Goal: Navigation & Orientation: Find specific page/section

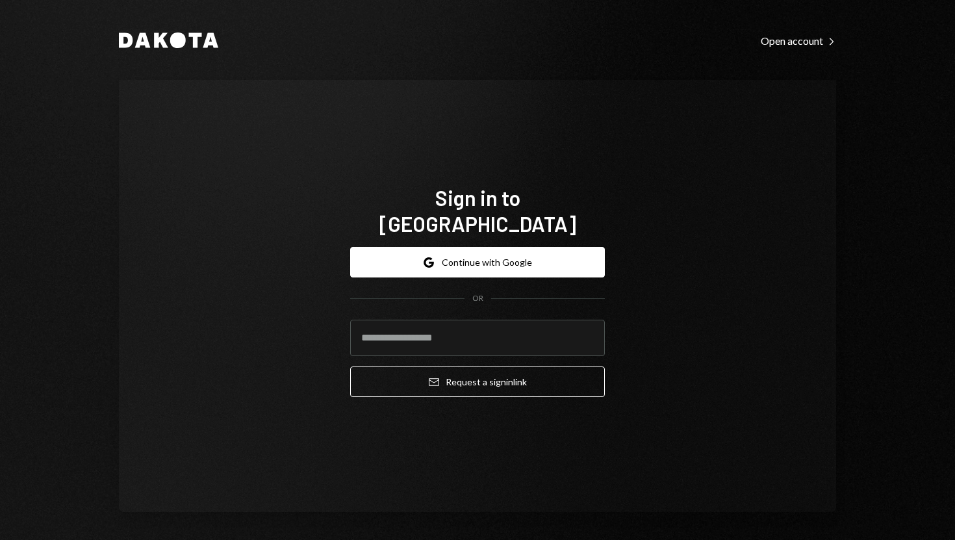
type input "**********"
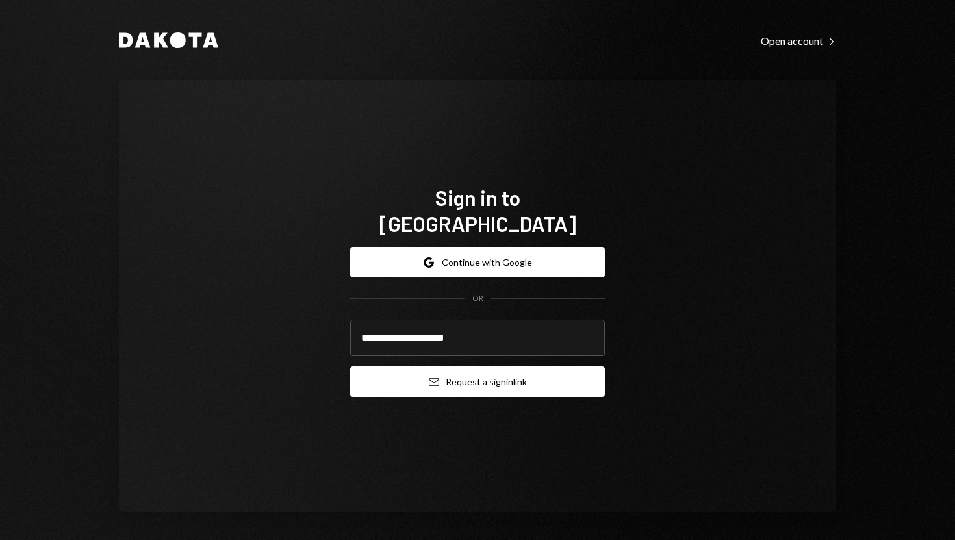
click at [375, 372] on button "Email Request a sign in link" at bounding box center [477, 381] width 255 height 31
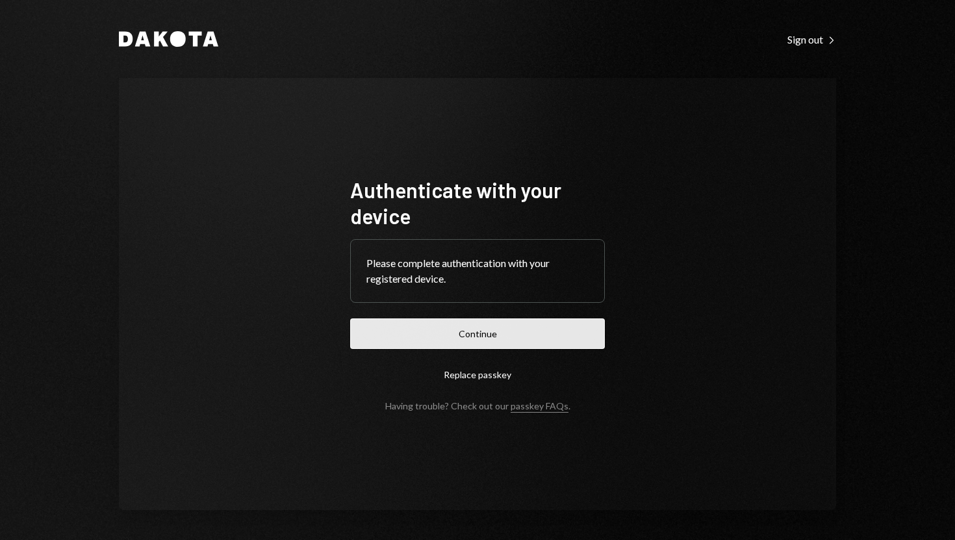
click at [459, 327] on button "Continue" at bounding box center [477, 333] width 255 height 31
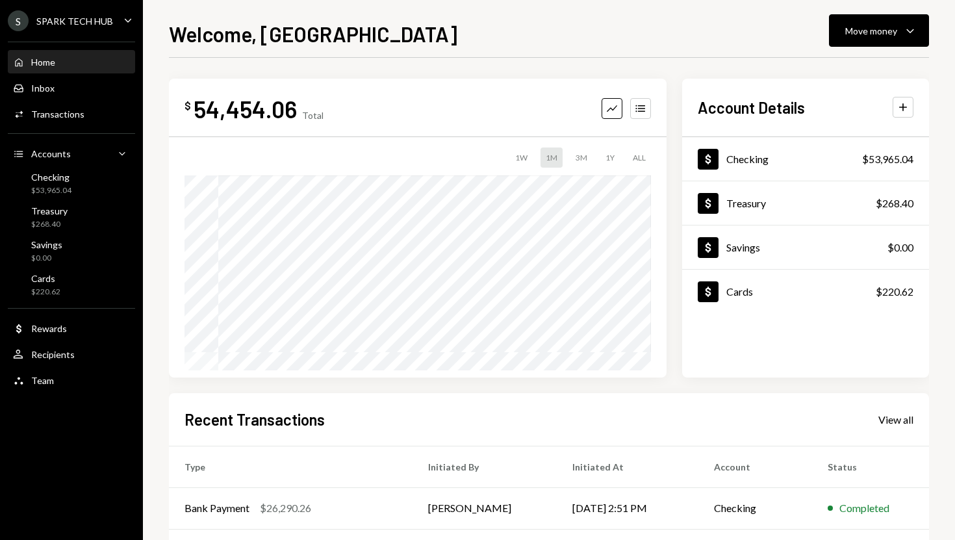
click at [114, 17] on div "S SPARK TECH HUB Caret Down" at bounding box center [71, 20] width 143 height 21
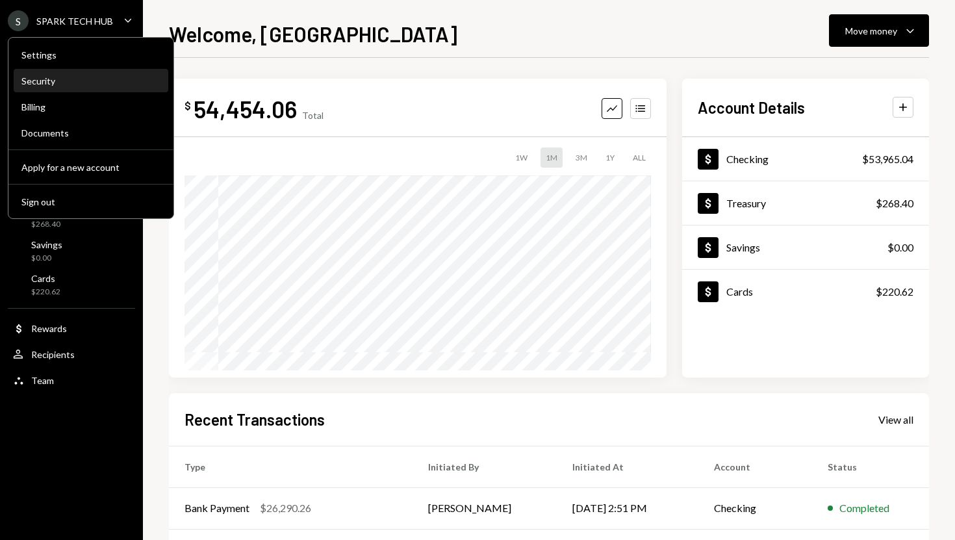
click at [66, 74] on div "Security" at bounding box center [90, 81] width 139 height 22
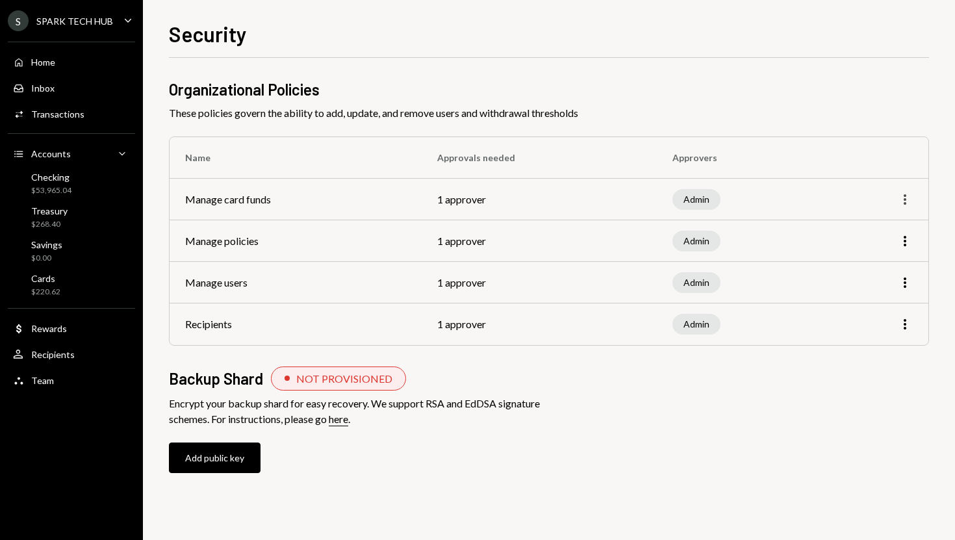
click at [904, 199] on icon "button" at bounding box center [905, 199] width 3 height 10
click at [686, 451] on div "Organizational Policies These policies govern the ability to add, update, and r…" at bounding box center [549, 289] width 760 height 420
click at [127, 21] on icon "Main" at bounding box center [128, 20] width 6 height 4
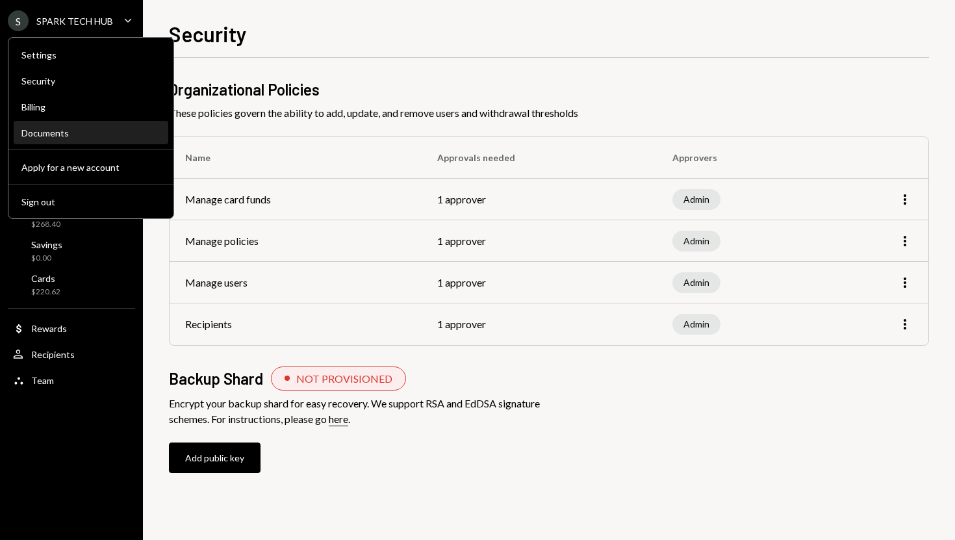
click at [79, 125] on div "Documents" at bounding box center [90, 133] width 139 height 22
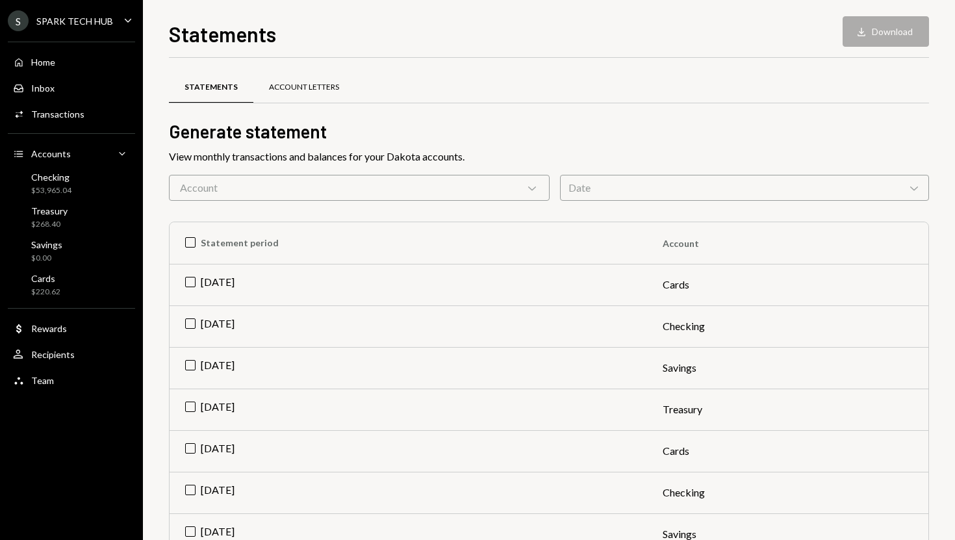
click at [274, 94] on div "Account Letters" at bounding box center [303, 87] width 101 height 31
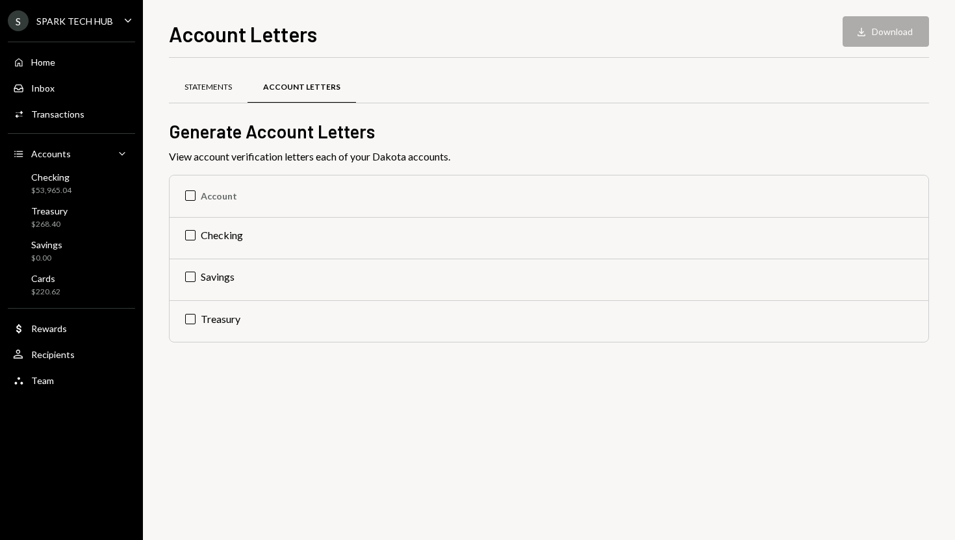
click at [217, 88] on div "Statements" at bounding box center [208, 87] width 47 height 11
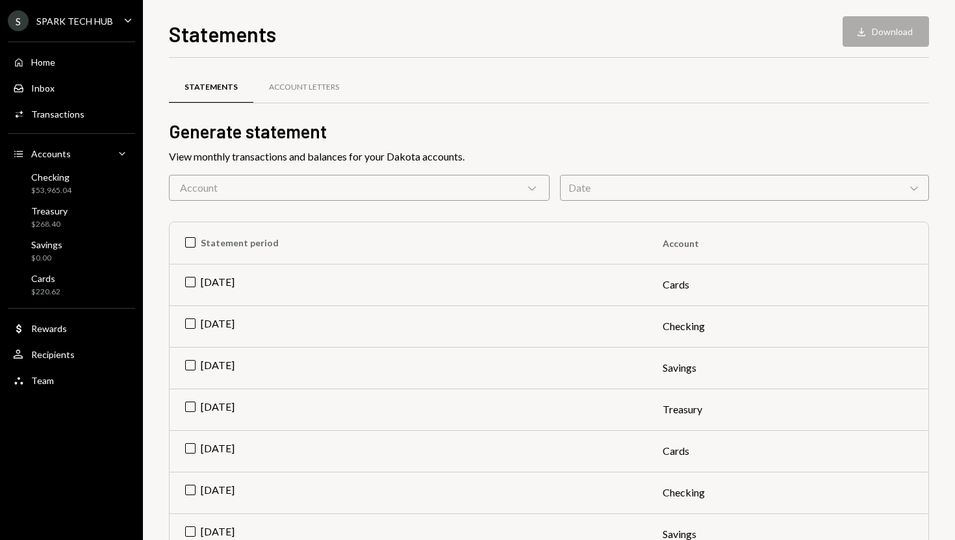
click at [118, 23] on div "S SPARK TECH HUB Caret Down" at bounding box center [71, 20] width 143 height 21
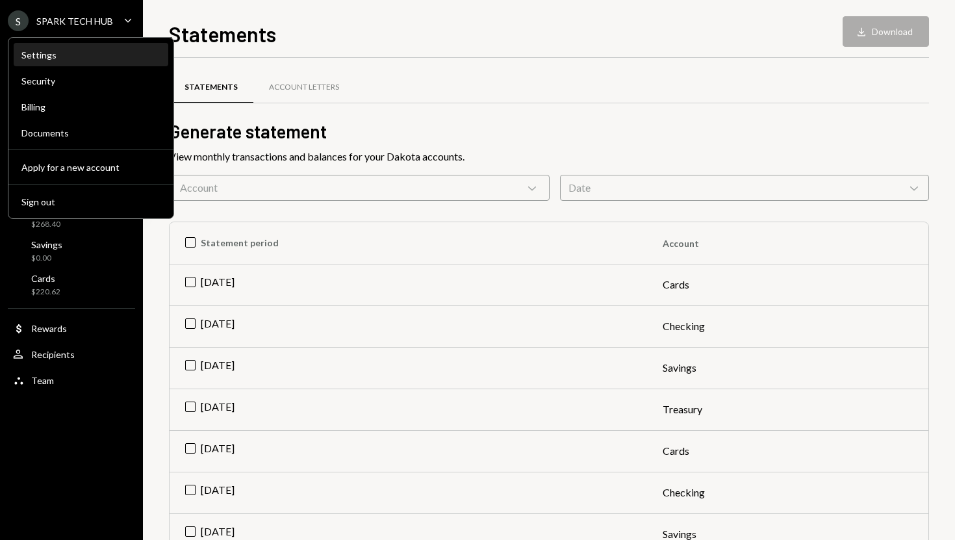
click at [72, 57] on div "Settings" at bounding box center [90, 54] width 139 height 11
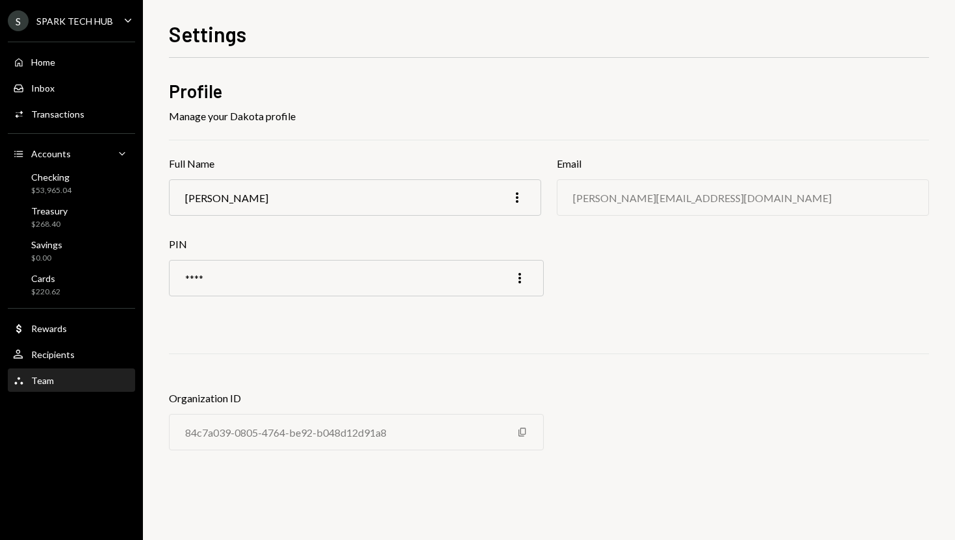
click at [77, 371] on div "Team Team" at bounding box center [71, 381] width 117 height 22
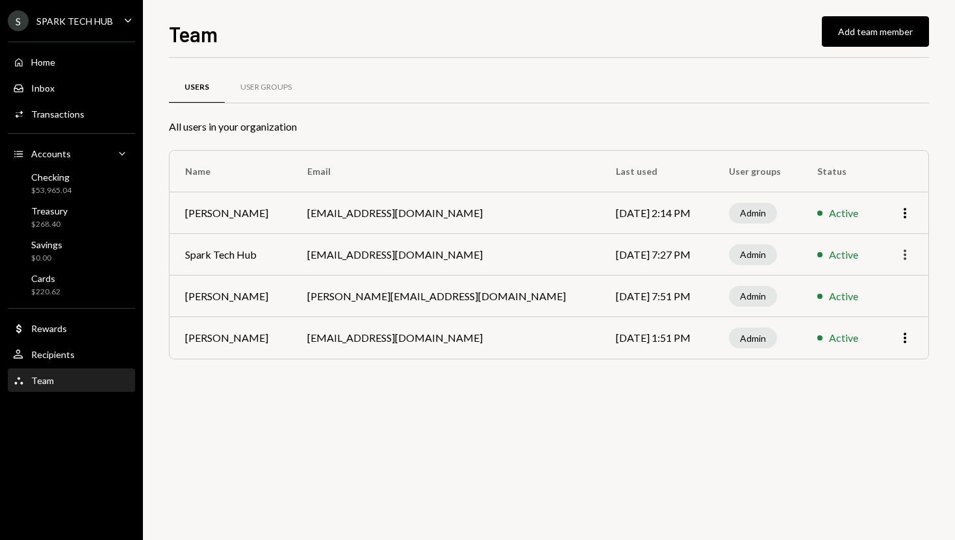
click at [906, 254] on icon "button" at bounding box center [905, 254] width 3 height 10
click at [862, 406] on div "Users User Groups All users in your organization Name Email Last used User grou…" at bounding box center [549, 299] width 760 height 482
click at [79, 114] on div "Transactions" at bounding box center [57, 114] width 53 height 11
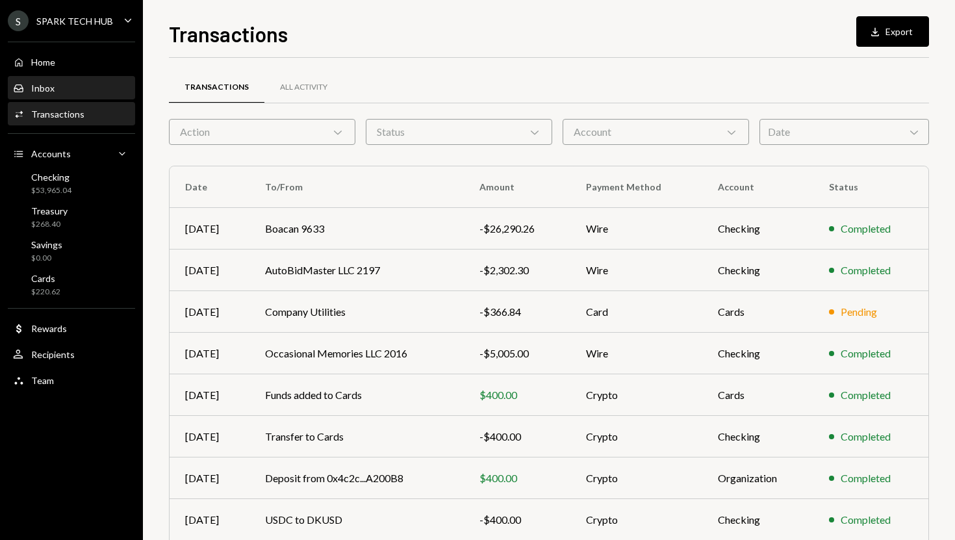
click at [55, 88] on div "Inbox Inbox" at bounding box center [71, 89] width 117 height 12
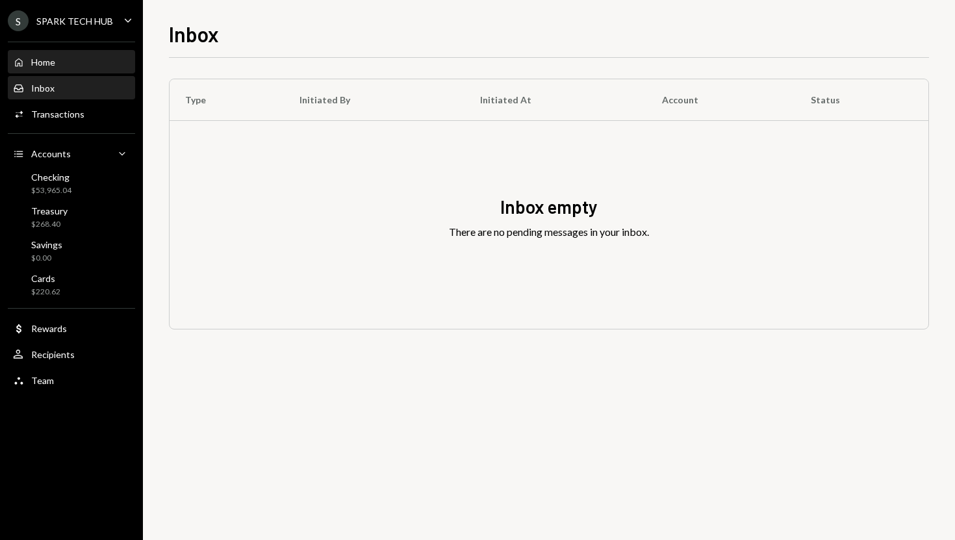
click at [55, 67] on div "Home" at bounding box center [43, 62] width 24 height 11
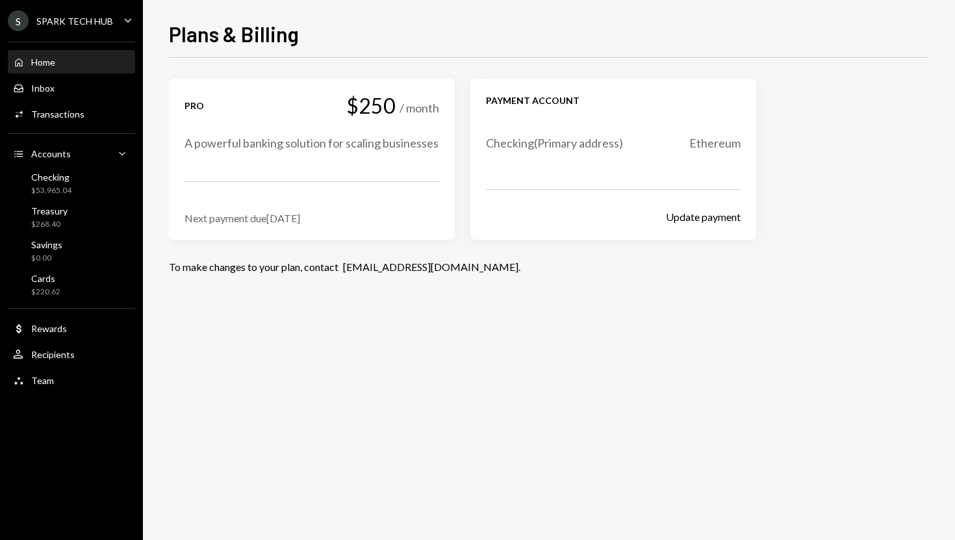
click at [64, 65] on div "Home Home" at bounding box center [71, 63] width 117 height 12
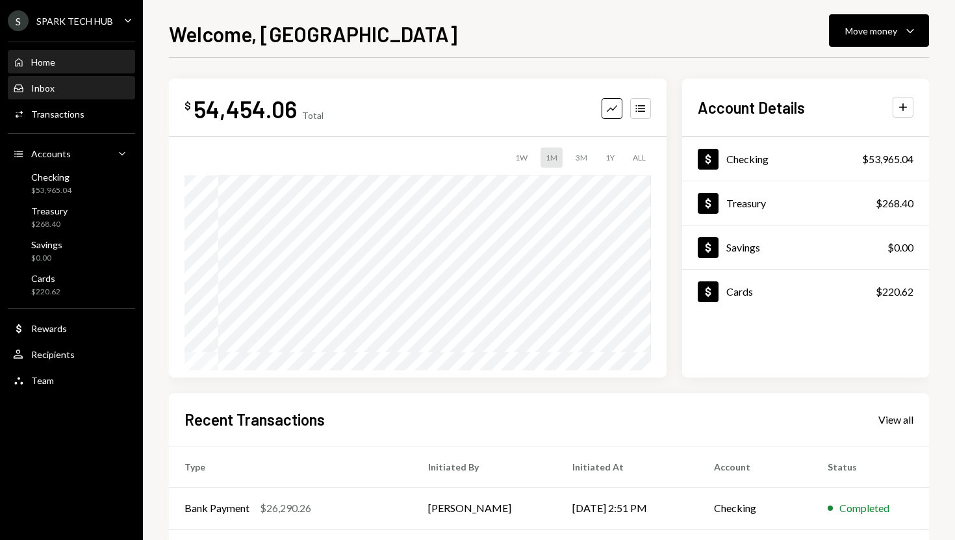
click at [77, 85] on div "Inbox Inbox" at bounding box center [71, 89] width 117 height 12
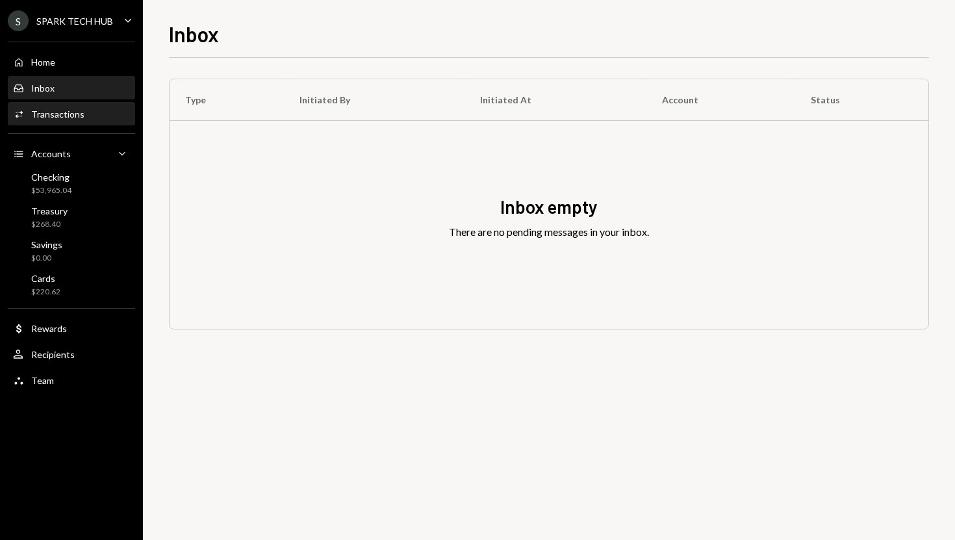
click at [73, 110] on div "Transactions" at bounding box center [57, 114] width 53 height 11
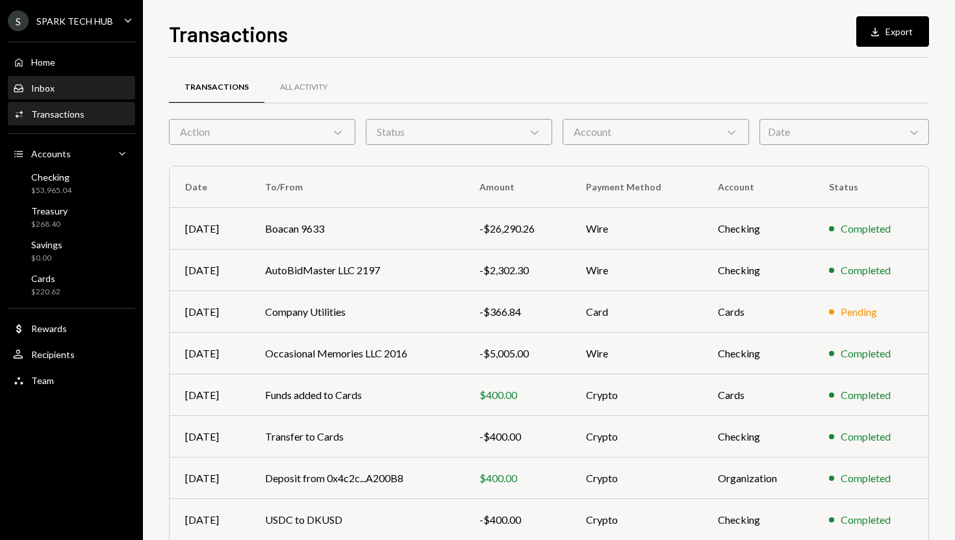
click at [87, 85] on div "Inbox Inbox" at bounding box center [71, 89] width 117 height 12
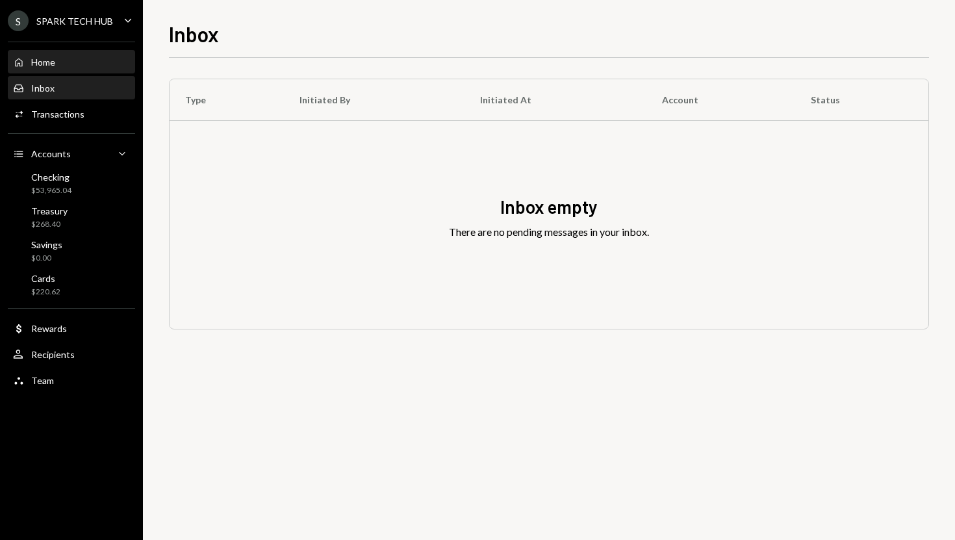
click at [76, 57] on div "Home Home" at bounding box center [71, 63] width 117 height 12
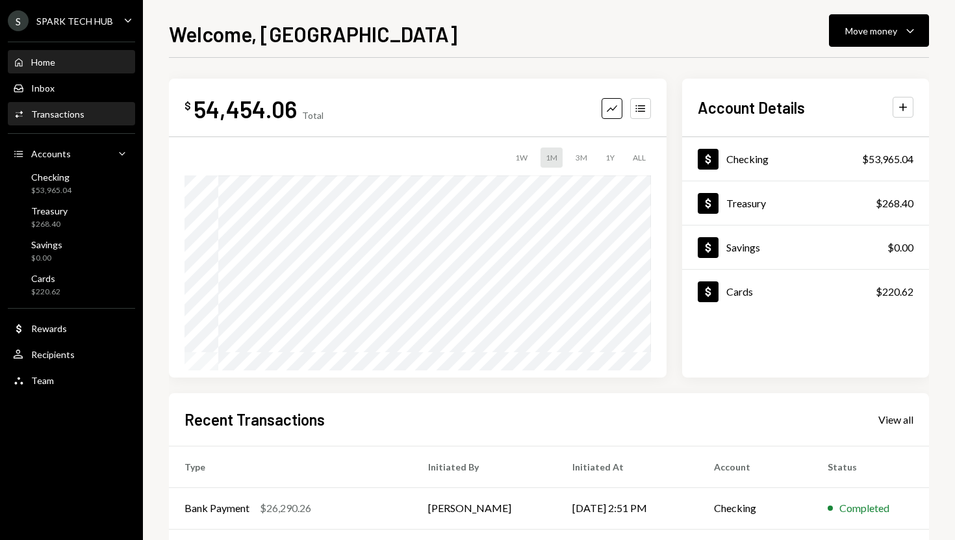
click at [73, 112] on div "Transactions" at bounding box center [57, 114] width 53 height 11
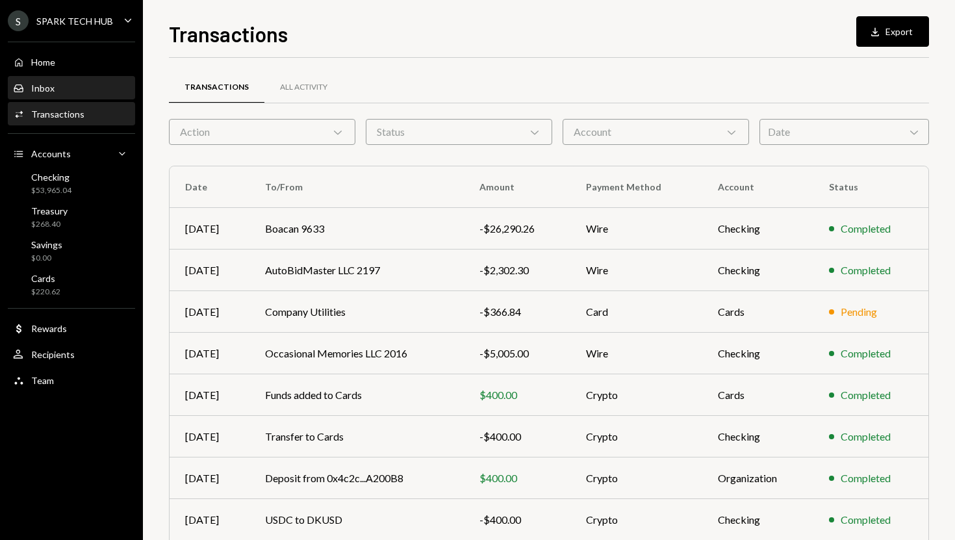
click at [67, 88] on div "Inbox Inbox" at bounding box center [71, 89] width 117 height 12
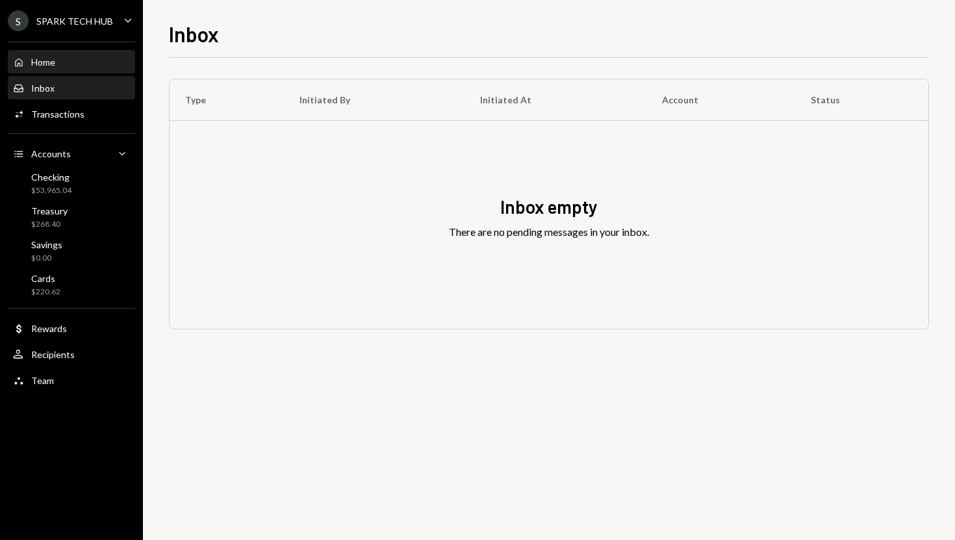
click at [64, 66] on div "Home Home" at bounding box center [71, 63] width 117 height 12
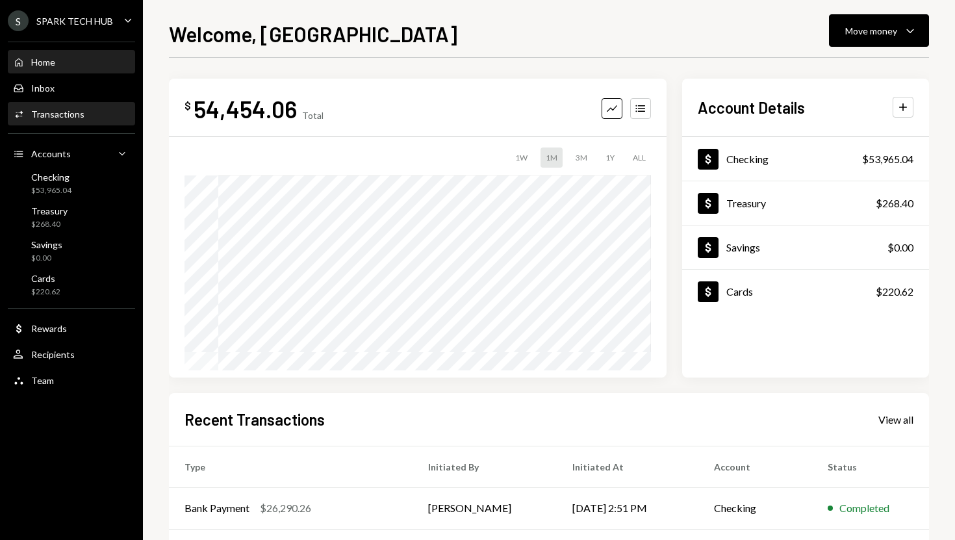
click at [68, 109] on div "Transactions" at bounding box center [57, 114] width 53 height 11
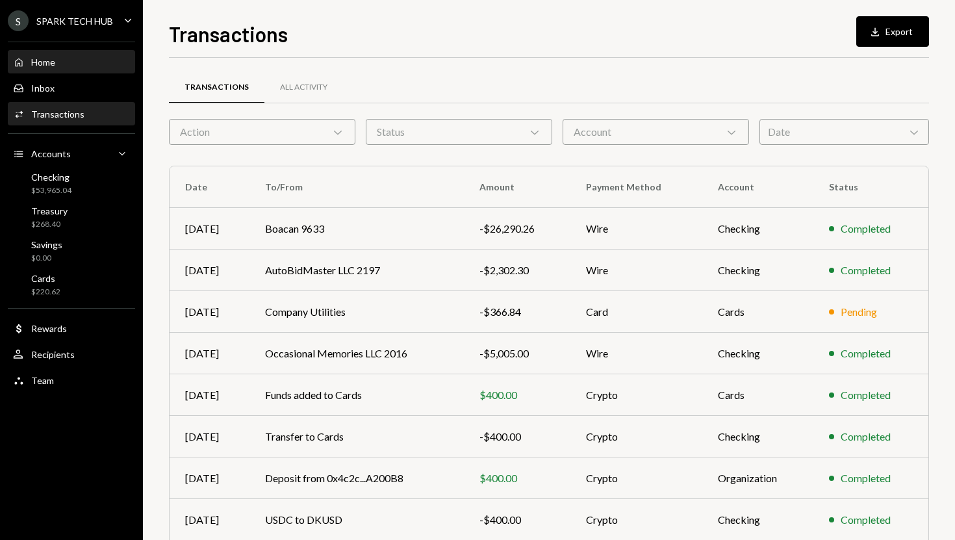
click at [62, 62] on div "Home Home" at bounding box center [71, 63] width 117 height 12
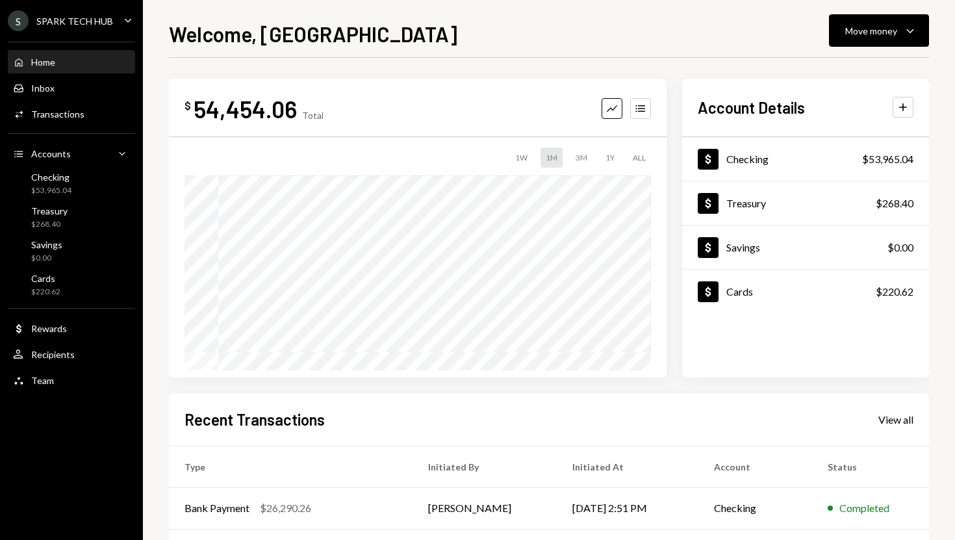
click at [80, 39] on div "Home Home Inbox Inbox Activities Transactions Accounts Accounts Caret Down Chec…" at bounding box center [71, 214] width 143 height 361
click at [80, 17] on div "SPARK TECH HUB" at bounding box center [74, 21] width 77 height 11
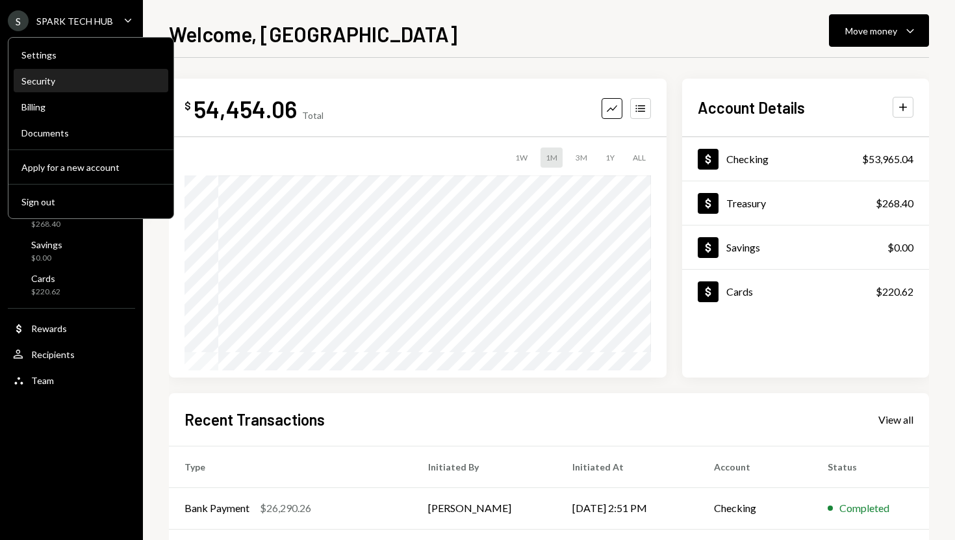
click at [75, 78] on div "Security" at bounding box center [90, 80] width 139 height 11
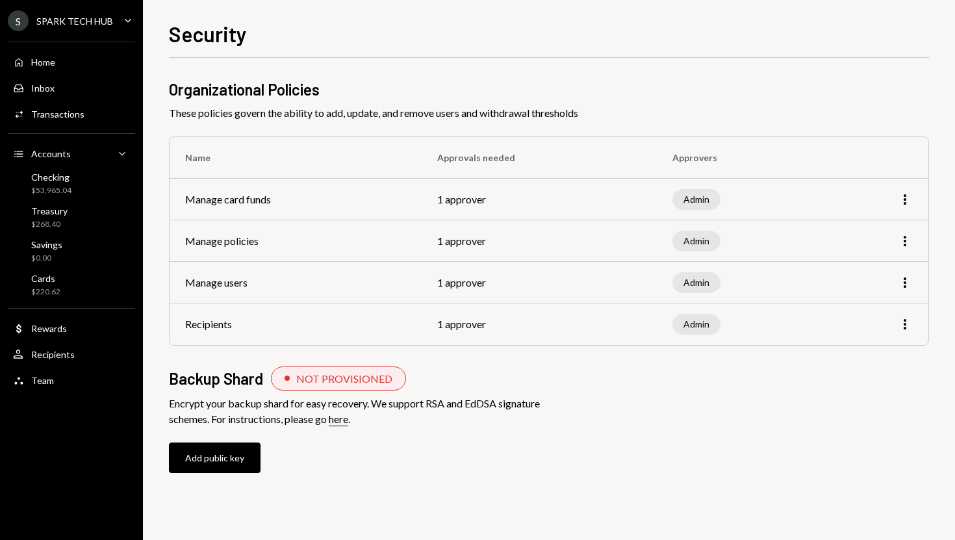
click at [159, 168] on div "Security Organizational Policies These policies govern the ability to add, upda…" at bounding box center [549, 270] width 812 height 540
click at [88, 110] on div "Activities Transactions" at bounding box center [71, 115] width 117 height 12
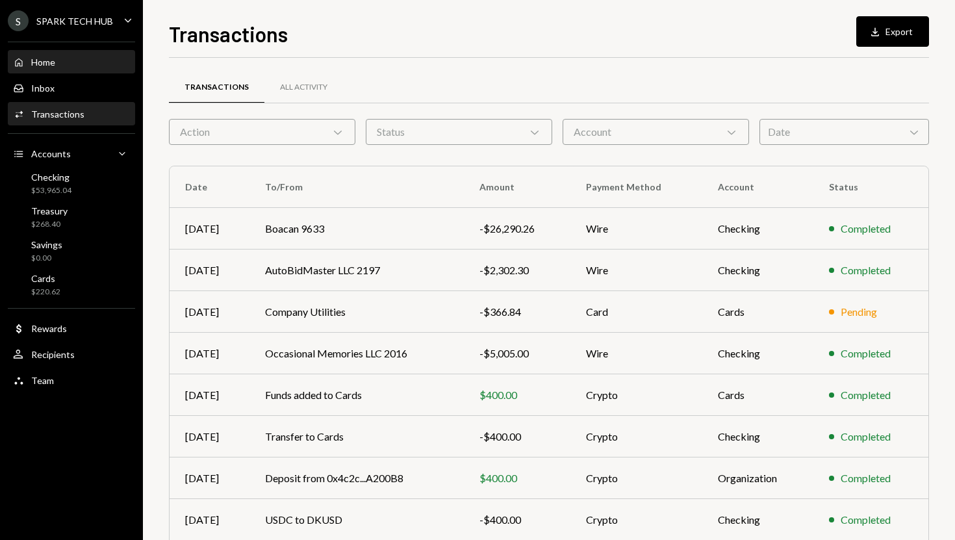
click at [92, 65] on div "Home Home" at bounding box center [71, 63] width 117 height 12
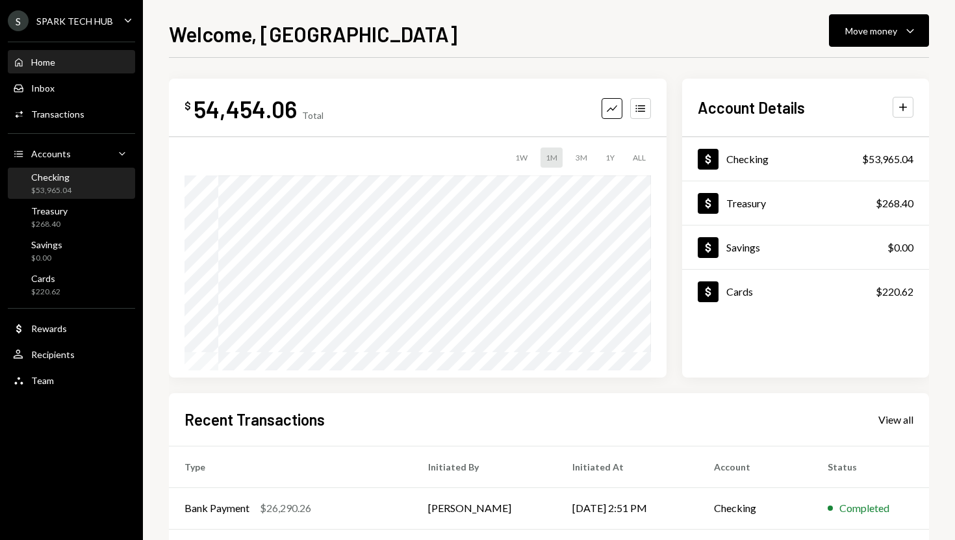
click at [77, 193] on div "Checking $53,965.04" at bounding box center [71, 184] width 117 height 25
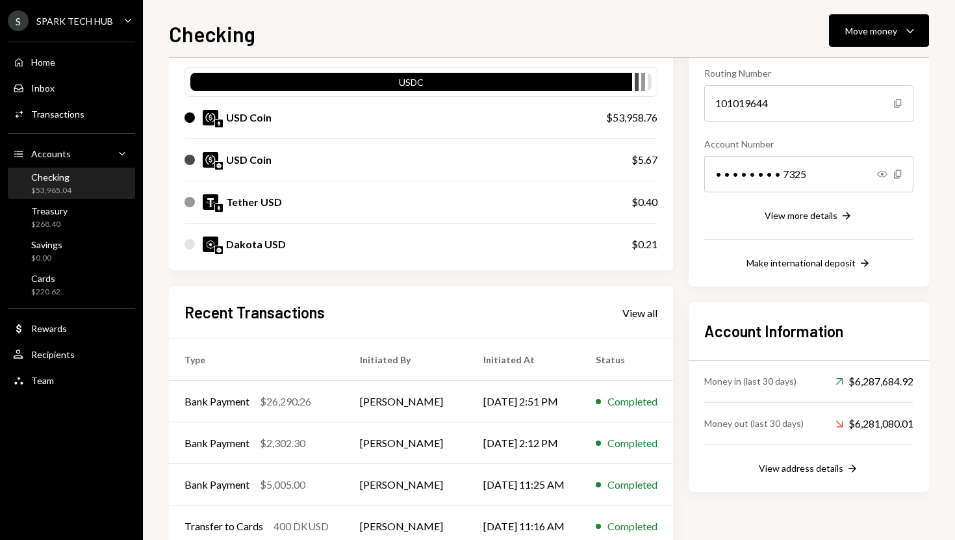
scroll to position [129, 0]
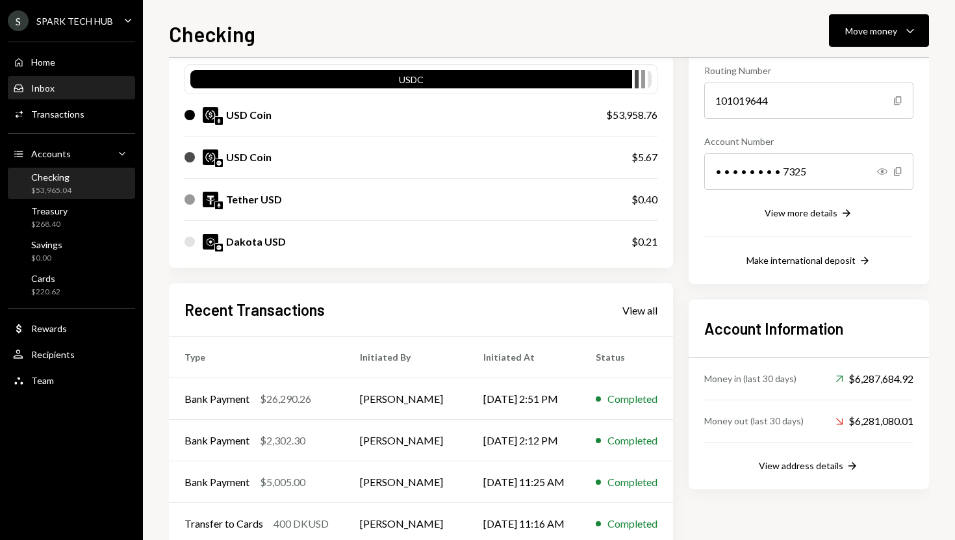
click at [61, 78] on div "Inbox Inbox" at bounding box center [71, 88] width 117 height 22
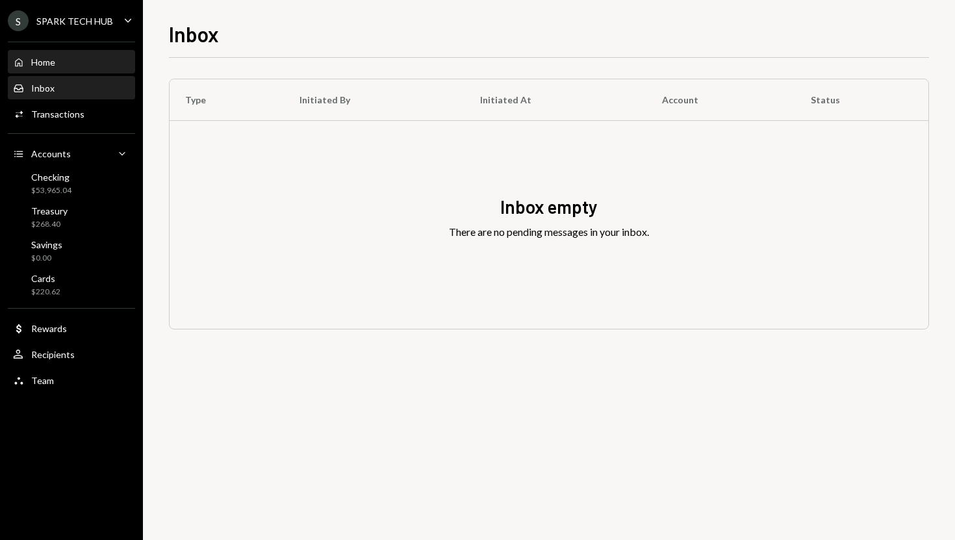
click at [62, 62] on div "Home Home" at bounding box center [71, 63] width 117 height 12
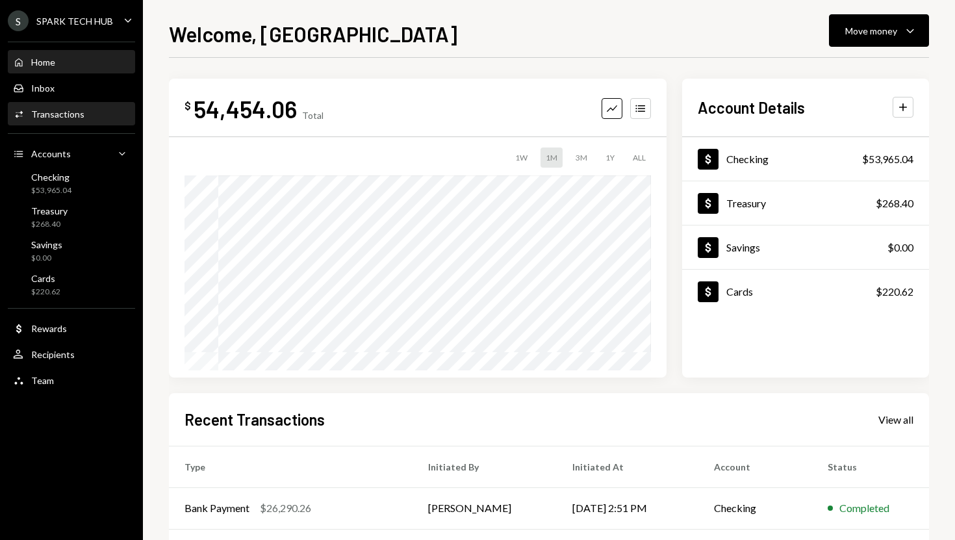
click at [53, 109] on div "Transactions" at bounding box center [57, 114] width 53 height 11
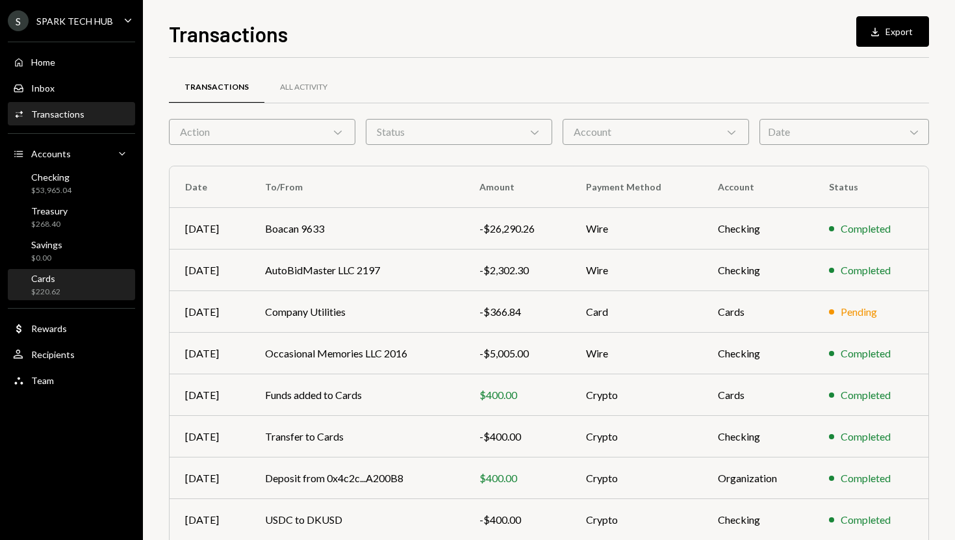
click at [63, 277] on div "Cards $220.62" at bounding box center [71, 285] width 117 height 25
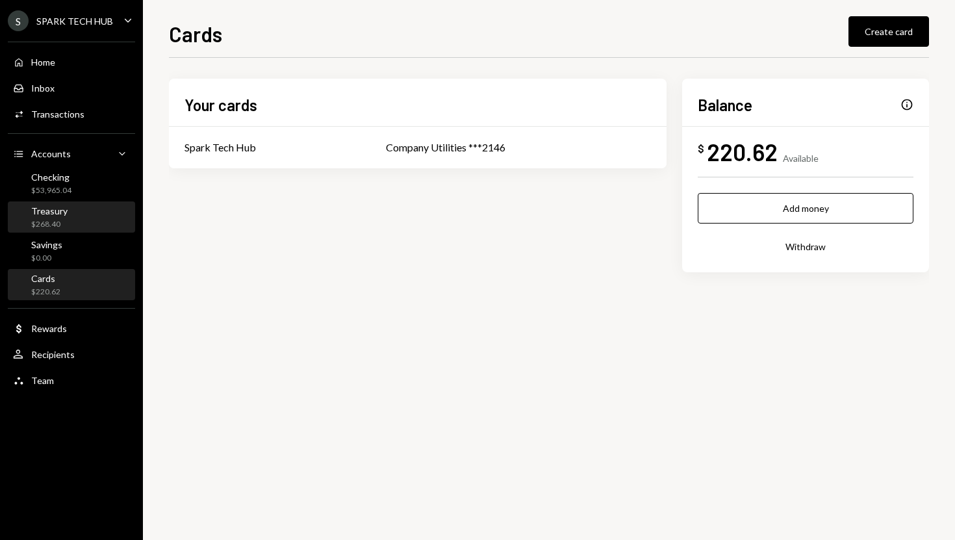
click at [73, 225] on div "Treasury $268.40" at bounding box center [71, 217] width 117 height 25
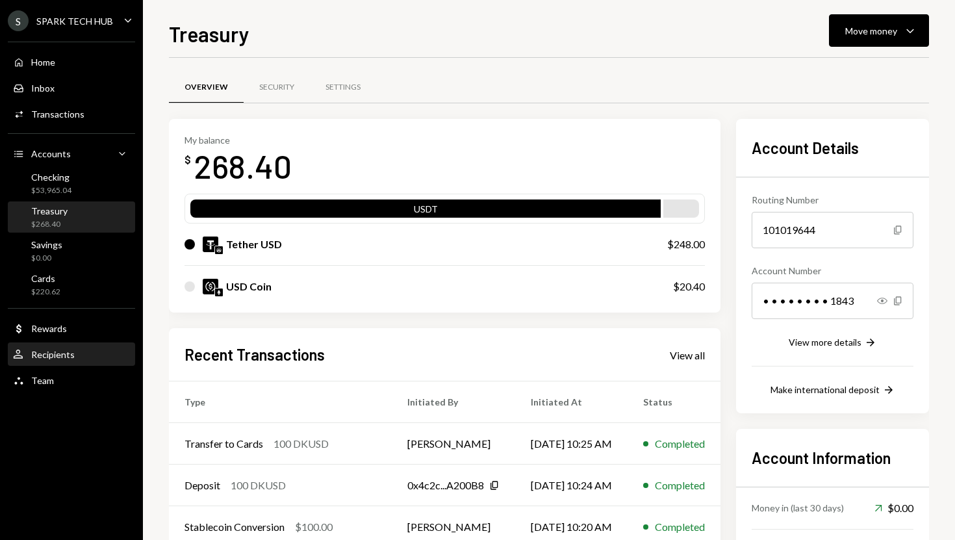
click at [102, 354] on div "User Recipients" at bounding box center [71, 355] width 117 height 12
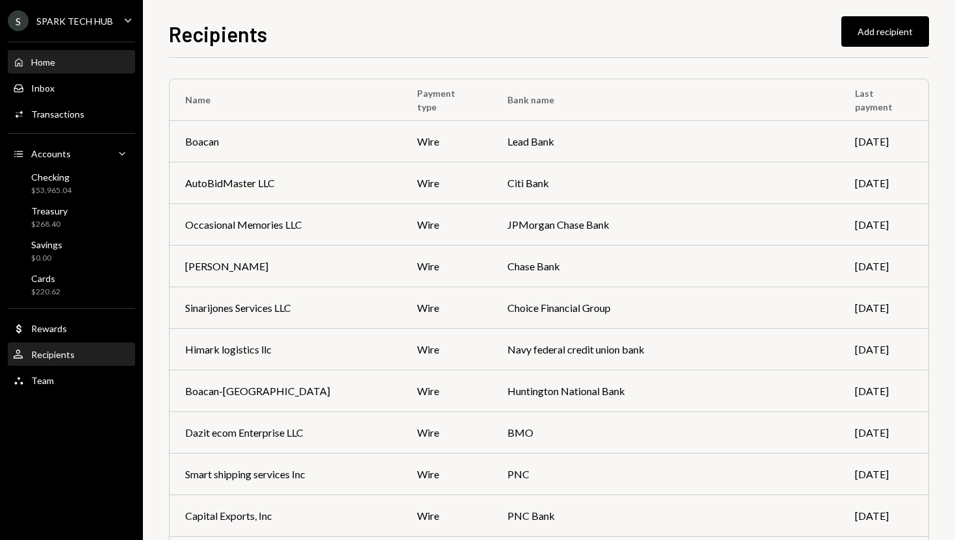
click at [80, 63] on div "Home Home" at bounding box center [71, 63] width 117 height 12
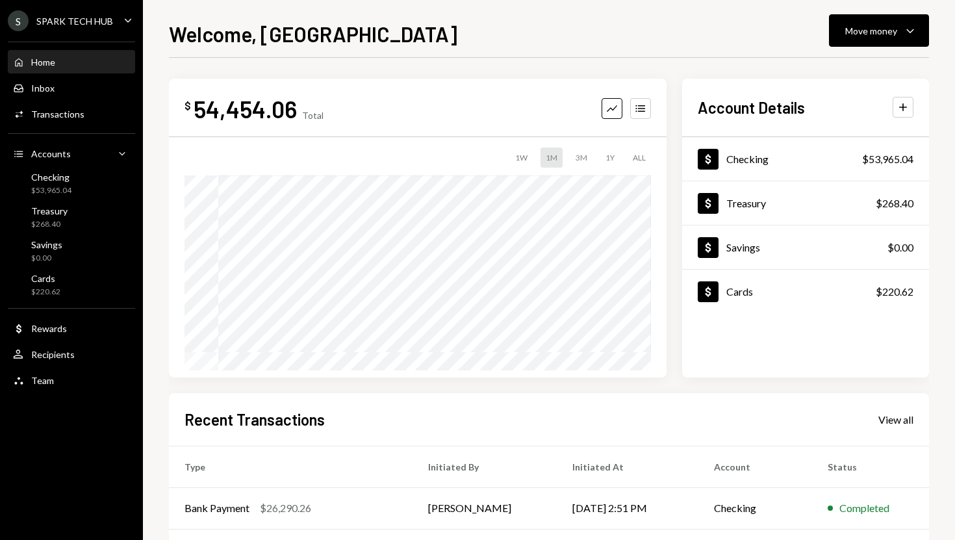
click at [88, 23] on div "SPARK TECH HUB" at bounding box center [74, 21] width 77 height 11
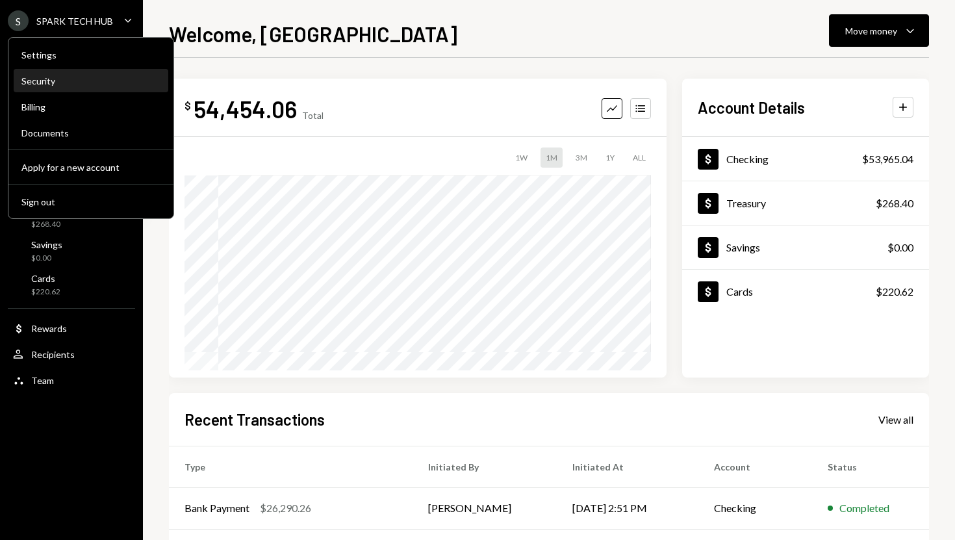
click at [73, 83] on div "Security" at bounding box center [90, 80] width 139 height 11
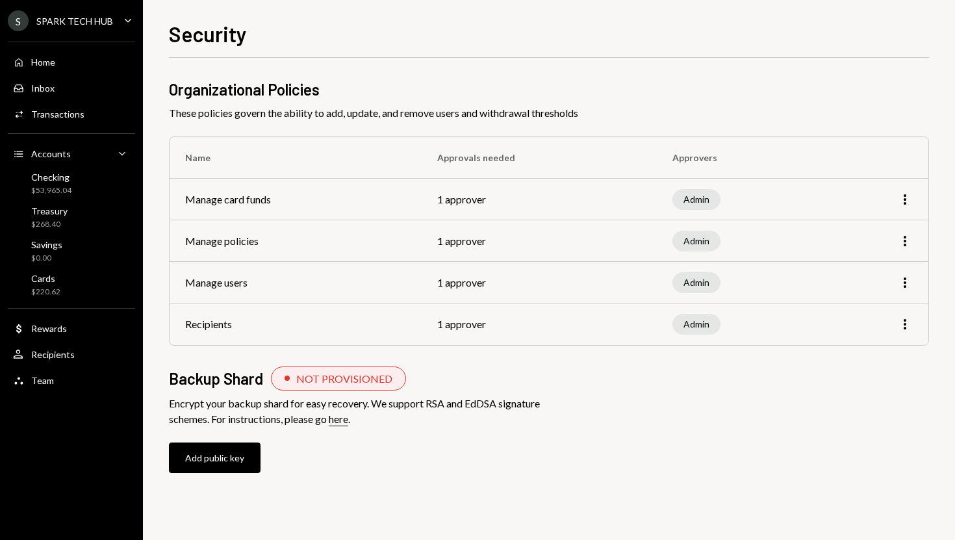
click at [129, 22] on icon "Caret Down" at bounding box center [128, 20] width 14 height 14
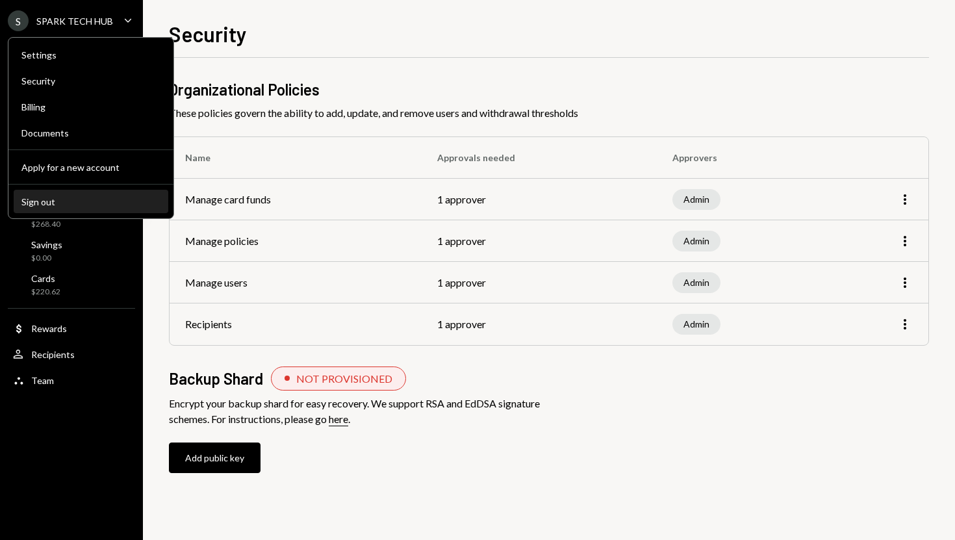
click at [88, 194] on button "Sign out" at bounding box center [91, 201] width 155 height 23
